Goal: Transaction & Acquisition: Purchase product/service

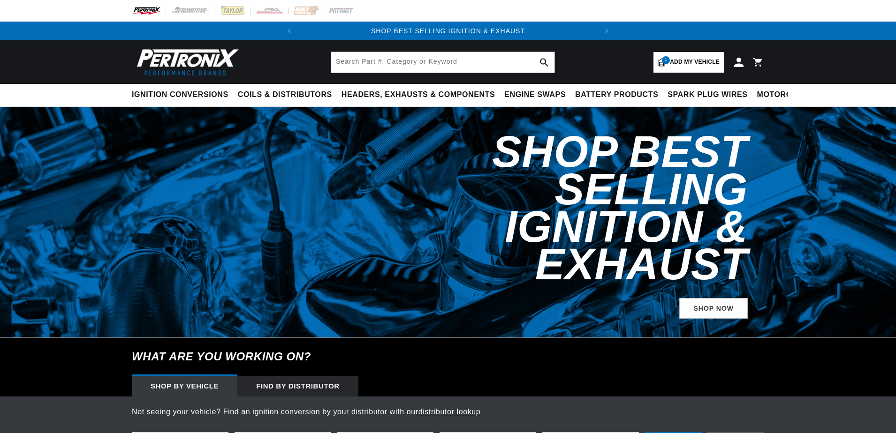
select select "1958"
select select "Pontiac"
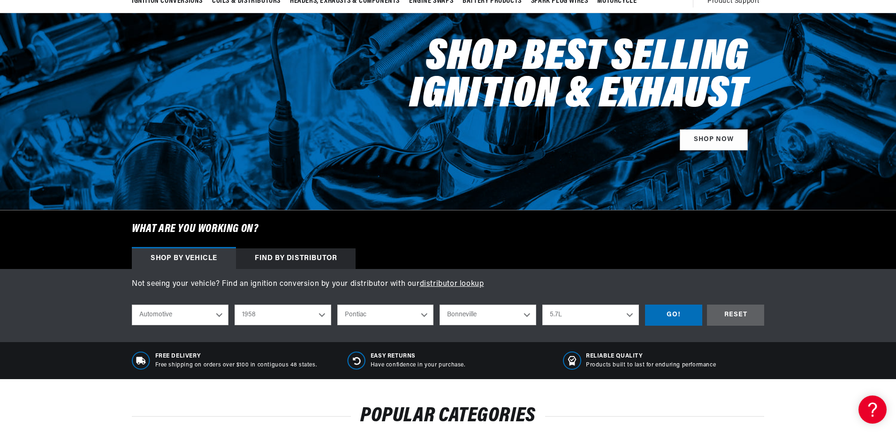
click at [212, 318] on select "Automotive Agricultural Industrial Marine Motorcycle" at bounding box center [180, 315] width 97 height 21
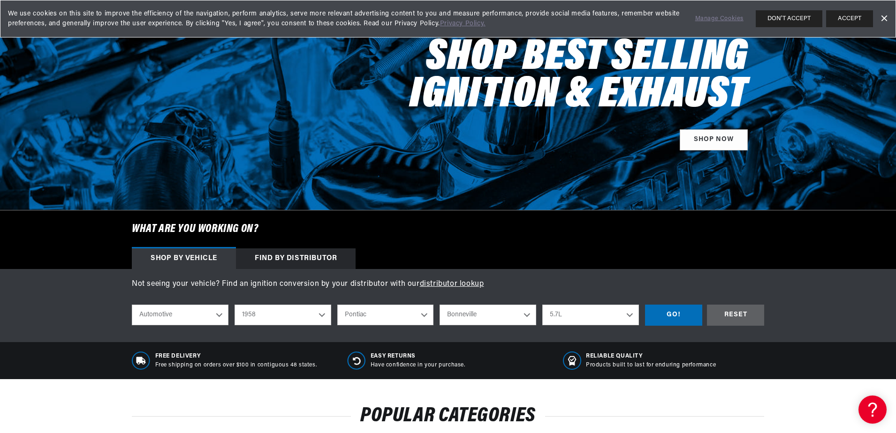
click at [213, 313] on select "Automotive Agricultural Industrial Marine Motorcycle" at bounding box center [180, 315] width 97 height 21
click at [690, 318] on div "GO!" at bounding box center [673, 315] width 57 height 21
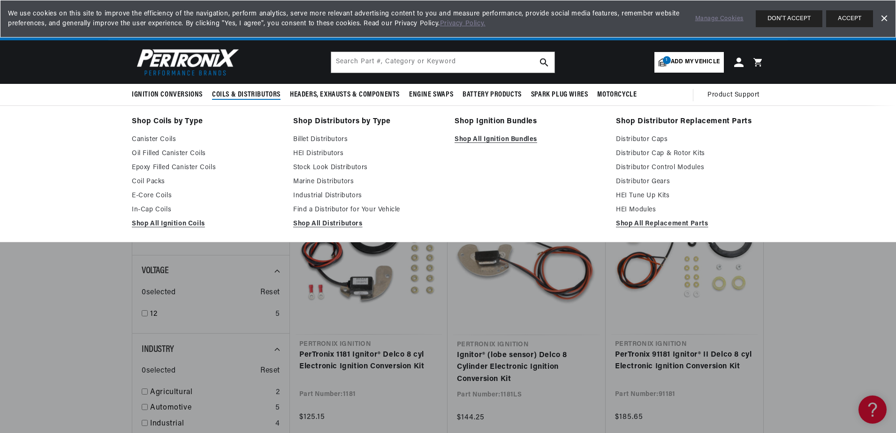
click at [239, 94] on span "Coils & Distributors" at bounding box center [246, 95] width 68 height 10
click at [265, 96] on span "Coils & Distributors" at bounding box center [246, 95] width 68 height 10
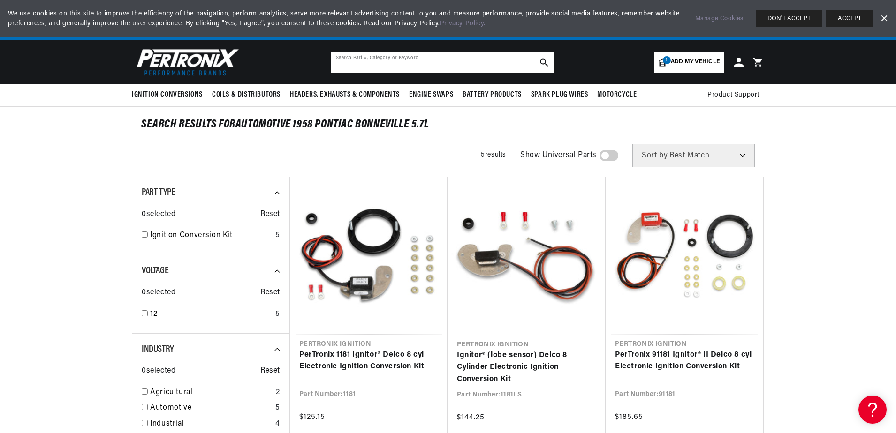
click at [353, 63] on input "text" at bounding box center [442, 62] width 223 height 21
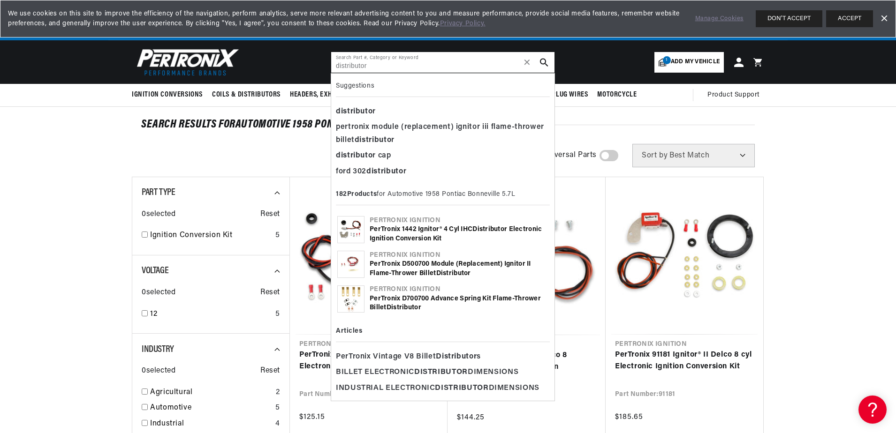
type input "distributor"
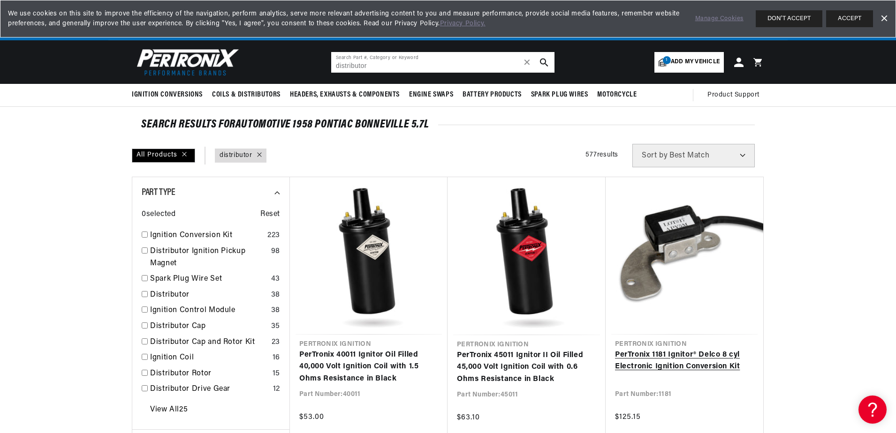
scroll to position [0, 284]
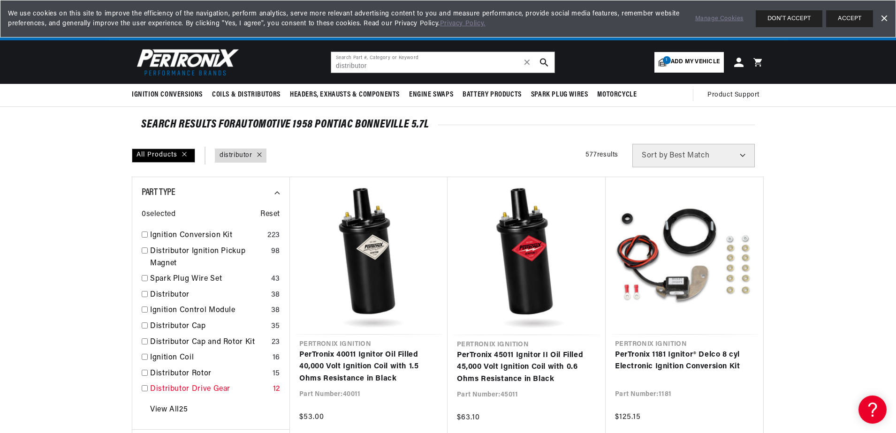
click at [177, 392] on link "Distributor Drive Gear" at bounding box center [209, 390] width 119 height 12
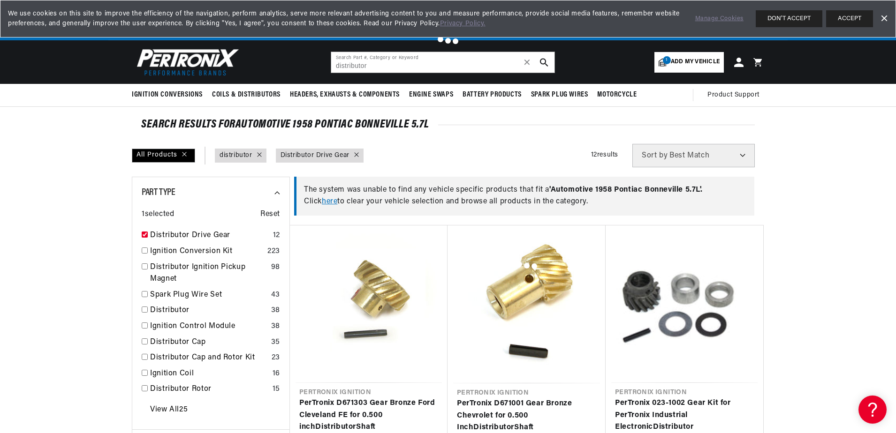
click at [264, 94] on div at bounding box center [448, 216] width 896 height 433
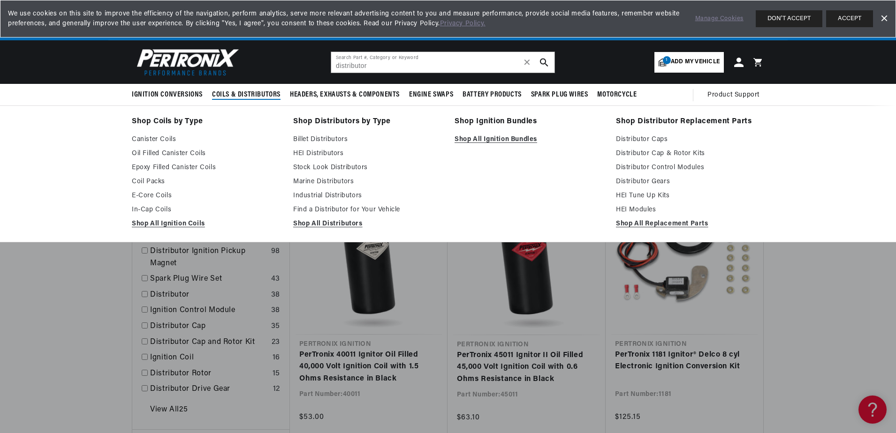
click at [248, 92] on span "Coils & Distributors" at bounding box center [246, 95] width 68 height 10
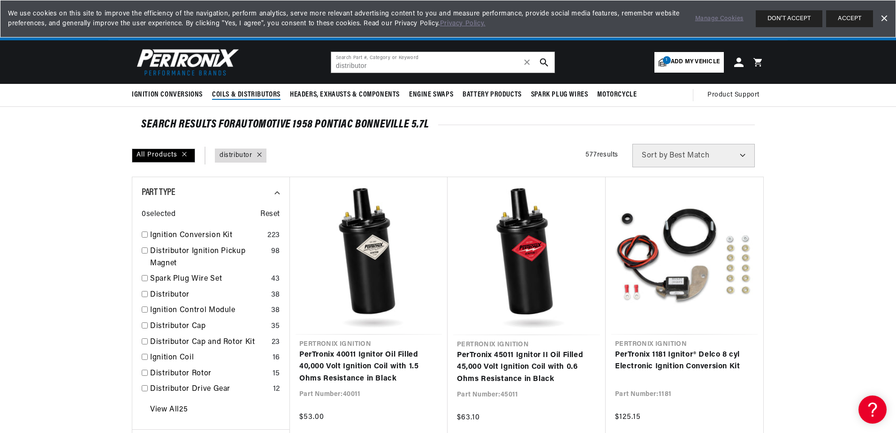
click at [243, 94] on span "Coils & Distributors" at bounding box center [246, 95] width 68 height 10
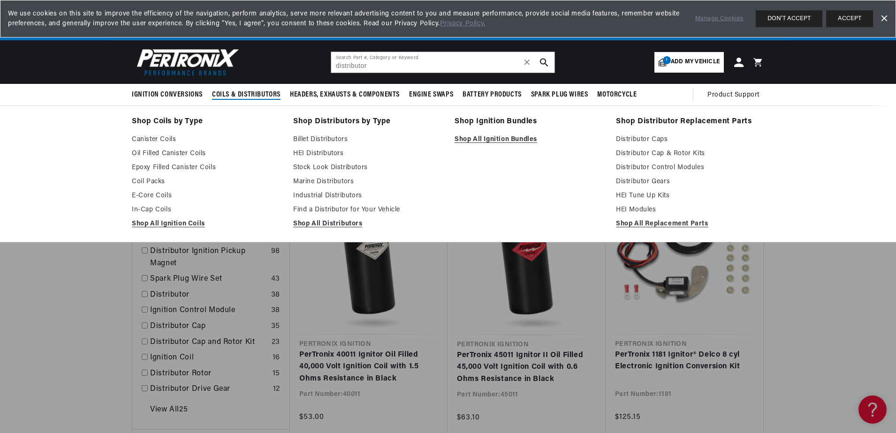
scroll to position [0, 284]
click at [323, 152] on link "HEI Distributors" at bounding box center [367, 153] width 148 height 11
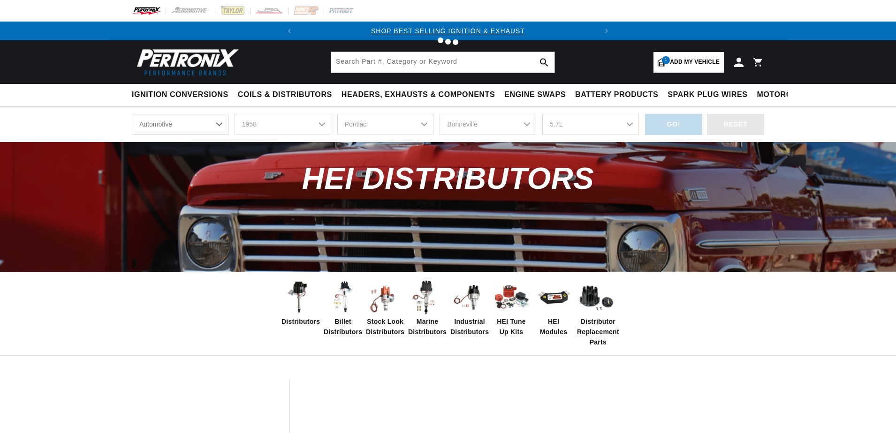
select select "1958"
select select "Pontiac"
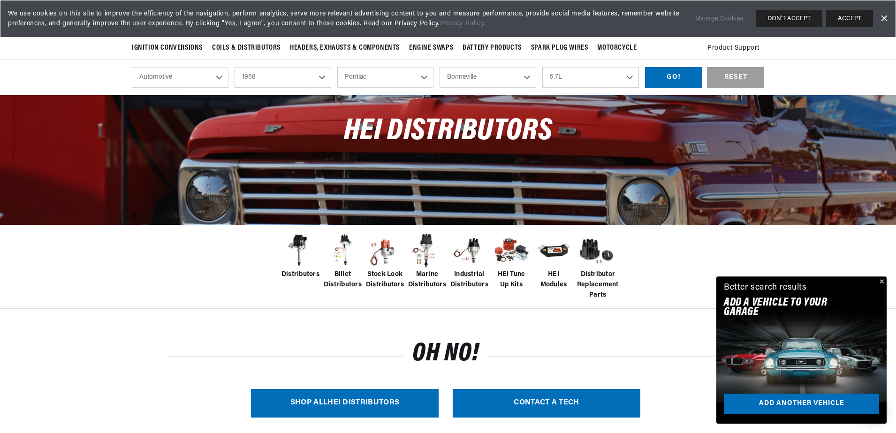
scroll to position [0, 284]
click at [297, 263] on img at bounding box center [300, 251] width 38 height 38
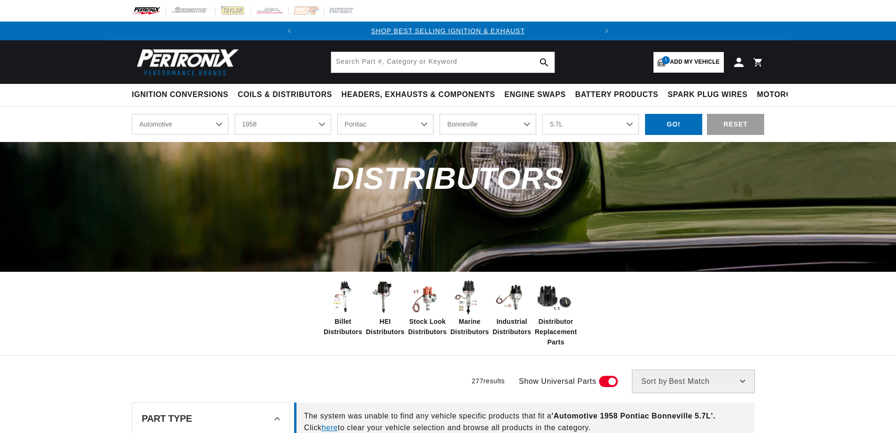
select select "1958"
select select "Pontiac"
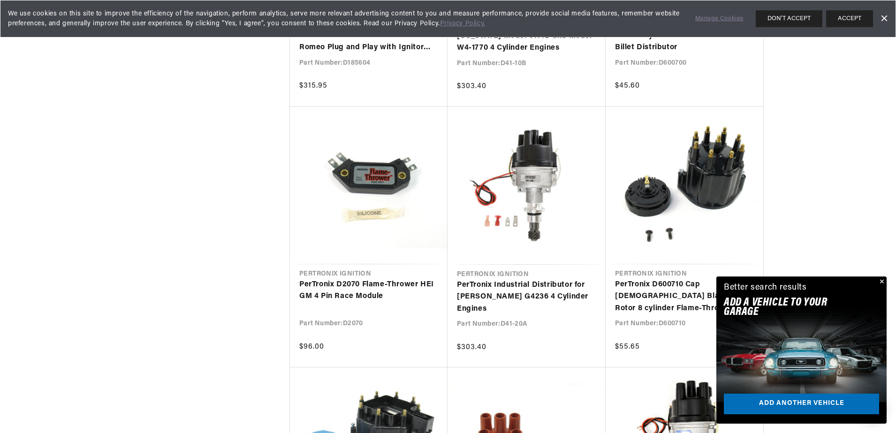
scroll to position [1923, 0]
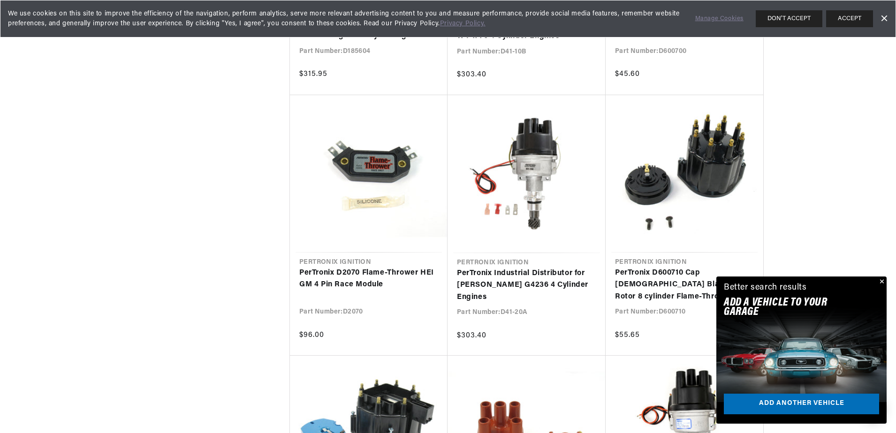
click at [882, 281] on button "Close" at bounding box center [880, 282] width 11 height 11
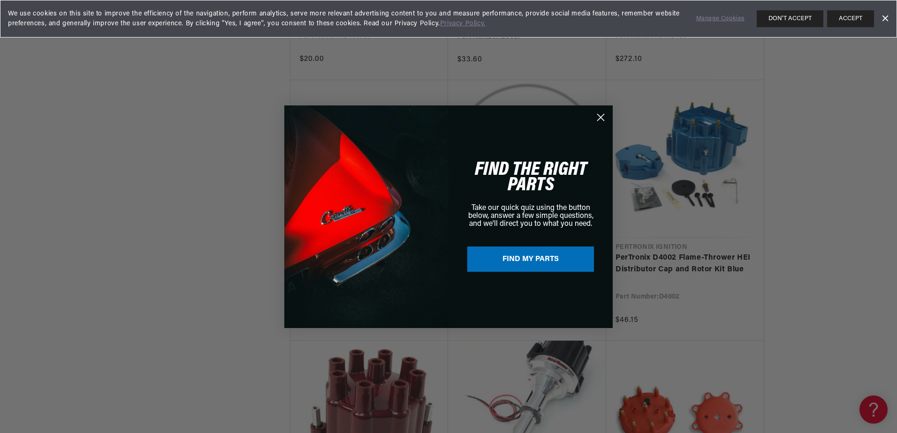
click at [597, 118] on circle "Close dialog" at bounding box center [600, 116] width 15 height 15
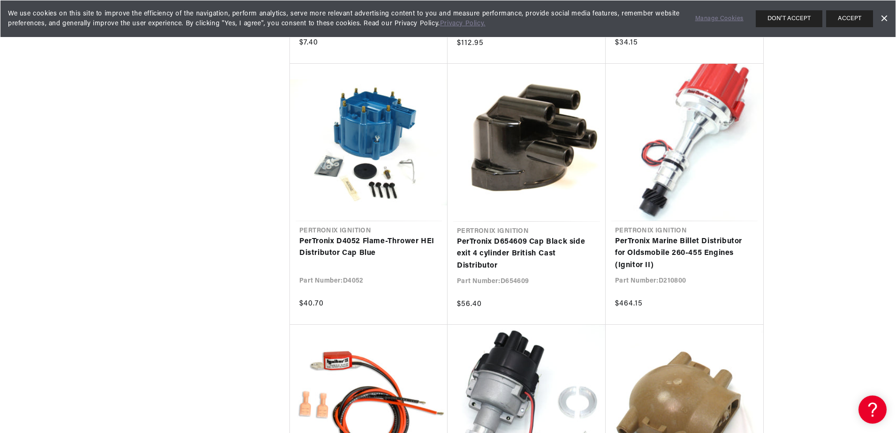
scroll to position [0, 284]
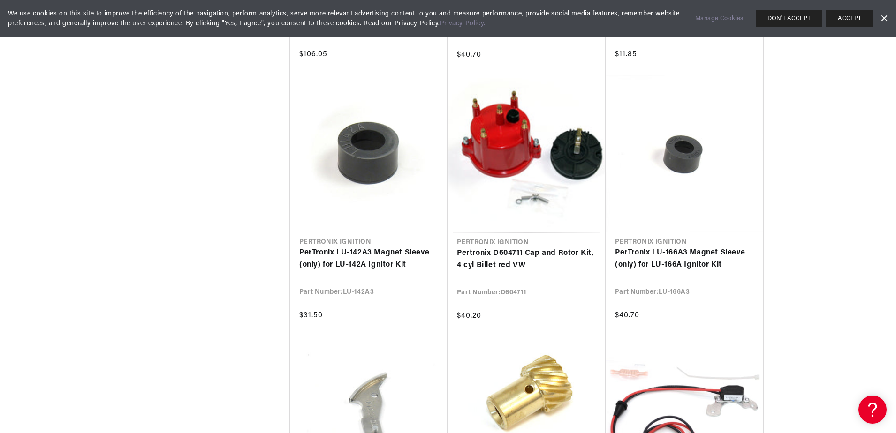
scroll to position [12193, 0]
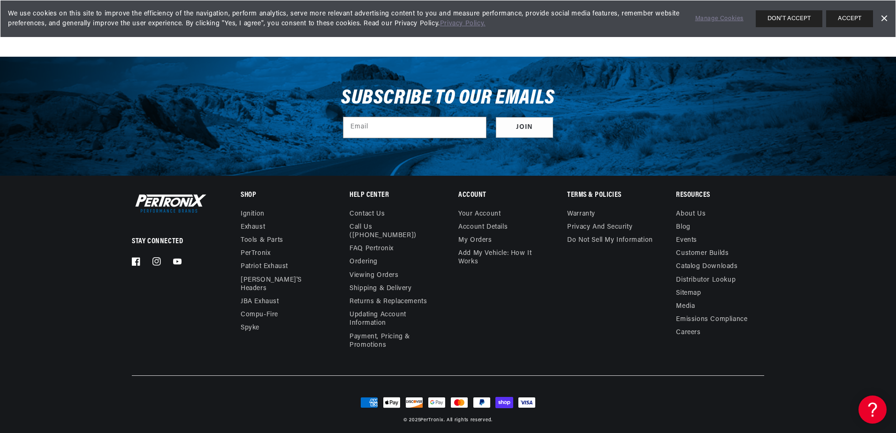
scroll to position [0, 284]
